Goal: Navigation & Orientation: Find specific page/section

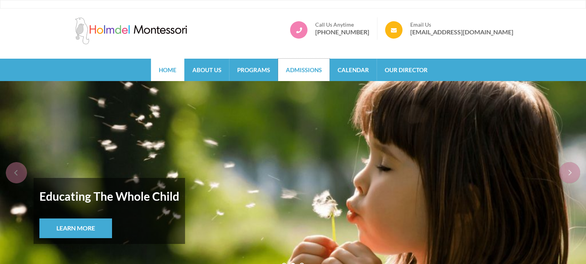
click at [301, 78] on link "Admissions" at bounding box center [303, 70] width 51 height 22
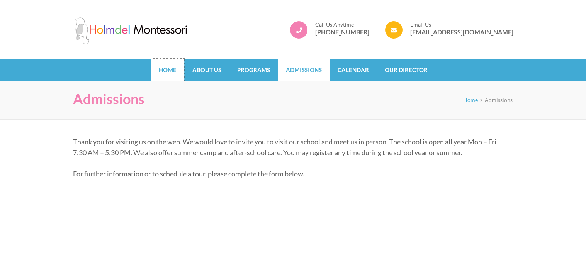
click at [173, 63] on link "Home" at bounding box center [167, 70] width 33 height 22
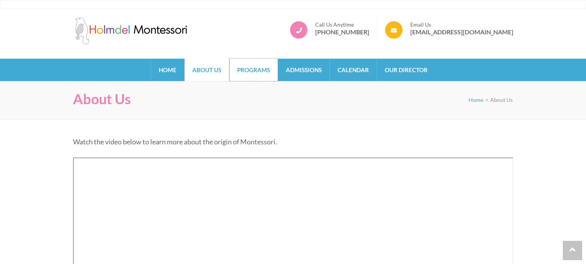
click at [244, 72] on link "Programs" at bounding box center [254, 70] width 48 height 22
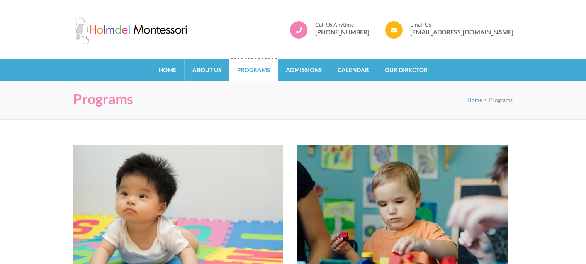
click at [244, 72] on link "Programs" at bounding box center [254, 70] width 48 height 22
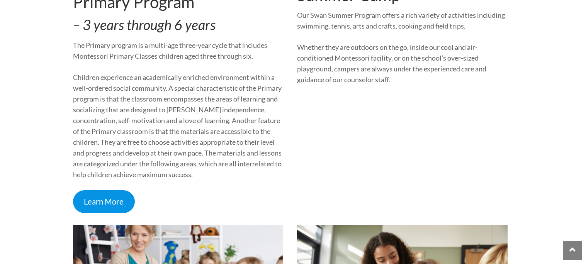
scroll to position [726, 0]
